Goal: Information Seeking & Learning: Learn about a topic

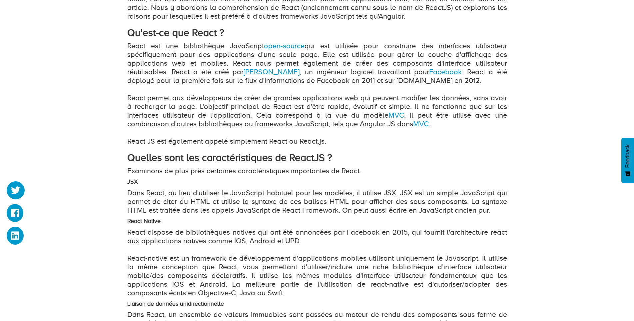
scroll to position [450, 0]
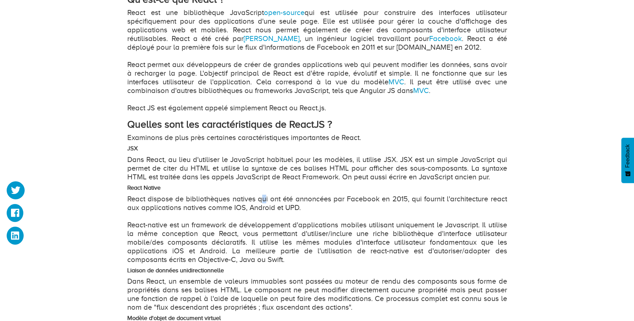
click at [262, 198] on p "React dispose de bibliothèques natives qui ont été annoncées par Facebook en 20…" at bounding box center [317, 229] width 380 height 69
click at [233, 202] on p "React dispose de bibliothèques natives qui ont été annoncées par Facebook en 20…" at bounding box center [317, 229] width 380 height 69
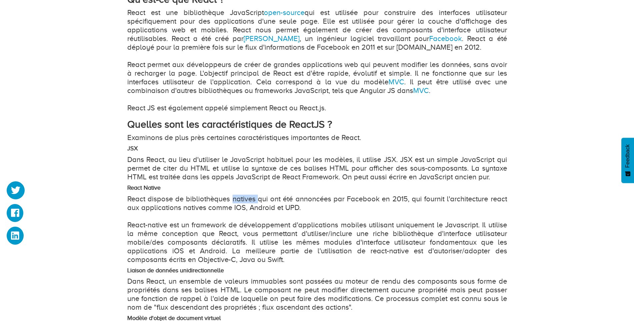
click at [233, 202] on p "React dispose de bibliothèques natives qui ont été annoncées par Facebook en 20…" at bounding box center [317, 229] width 380 height 69
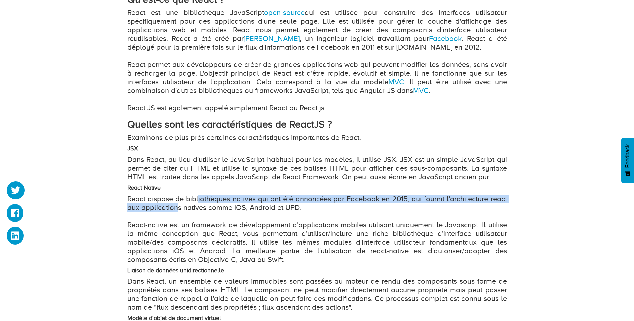
drag, startPoint x: 198, startPoint y: 202, endPoint x: 178, endPoint y: 204, distance: 20.1
click at [178, 204] on p "React dispose de bibliothèques natives qui ont été annoncées par Facebook en 20…" at bounding box center [317, 229] width 380 height 69
drag, startPoint x: 178, startPoint y: 204, endPoint x: 177, endPoint y: 199, distance: 5.4
click at [177, 199] on p "React dispose de bibliothèques natives qui ont été annoncées par Facebook en 20…" at bounding box center [317, 229] width 380 height 69
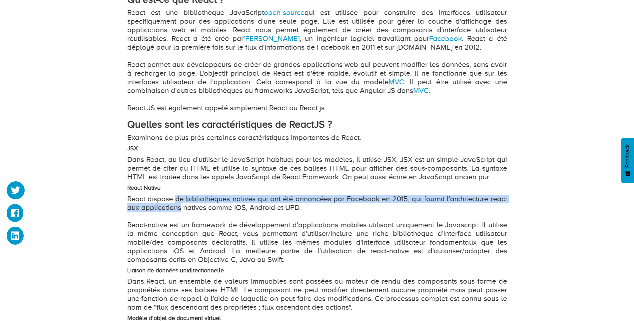
click at [177, 199] on p "React dispose de bibliothèques natives qui ont été annoncées par Facebook en 20…" at bounding box center [317, 229] width 380 height 69
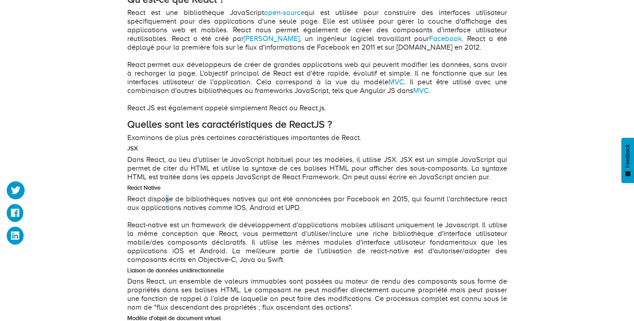
drag, startPoint x: 165, startPoint y: 199, endPoint x: 169, endPoint y: 199, distance: 4.3
click at [169, 199] on p "React dispose de bibliothèques natives qui ont été annoncées par Facebook en 20…" at bounding box center [317, 229] width 380 height 69
drag, startPoint x: 273, startPoint y: 201, endPoint x: 277, endPoint y: 200, distance: 4.4
click at [277, 200] on p "React dispose de bibliothèques natives qui ont été annoncées par Facebook en 20…" at bounding box center [317, 229] width 380 height 69
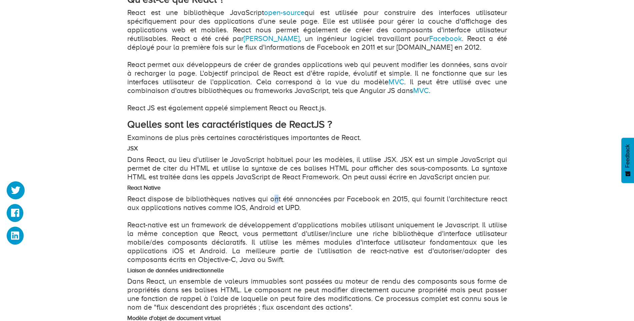
click at [277, 200] on p "React dispose de bibliothèques natives qui ont été annoncées par Facebook en 20…" at bounding box center [317, 229] width 380 height 69
click at [418, 200] on p "React dispose de bibliothèques natives qui ont été annoncées par Facebook en 20…" at bounding box center [317, 229] width 380 height 69
click at [191, 195] on p "React dispose de bibliothèques natives qui ont été annoncées par Facebook en 20…" at bounding box center [317, 229] width 380 height 69
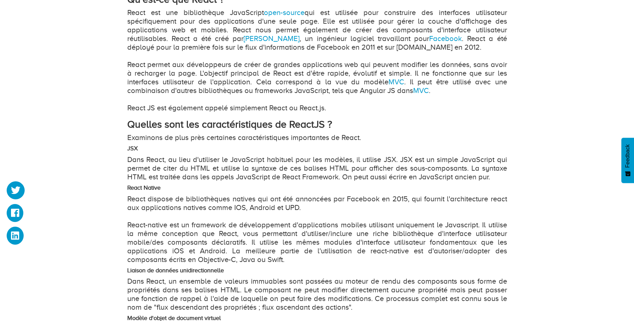
drag, startPoint x: 557, startPoint y: 209, endPoint x: 621, endPoint y: 204, distance: 63.9
click at [621, 204] on div "Qu'est-ce que ReactJS et pourquoi devrions-nous utiliser ReactJS ? Topic : Prog…" at bounding box center [317, 193] width 634 height 1099
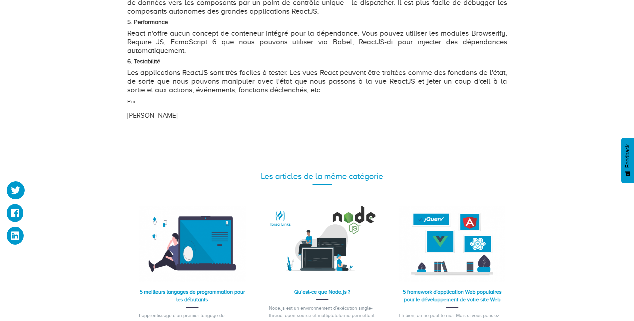
scroll to position [1150, 0]
